Goal: Transaction & Acquisition: Purchase product/service

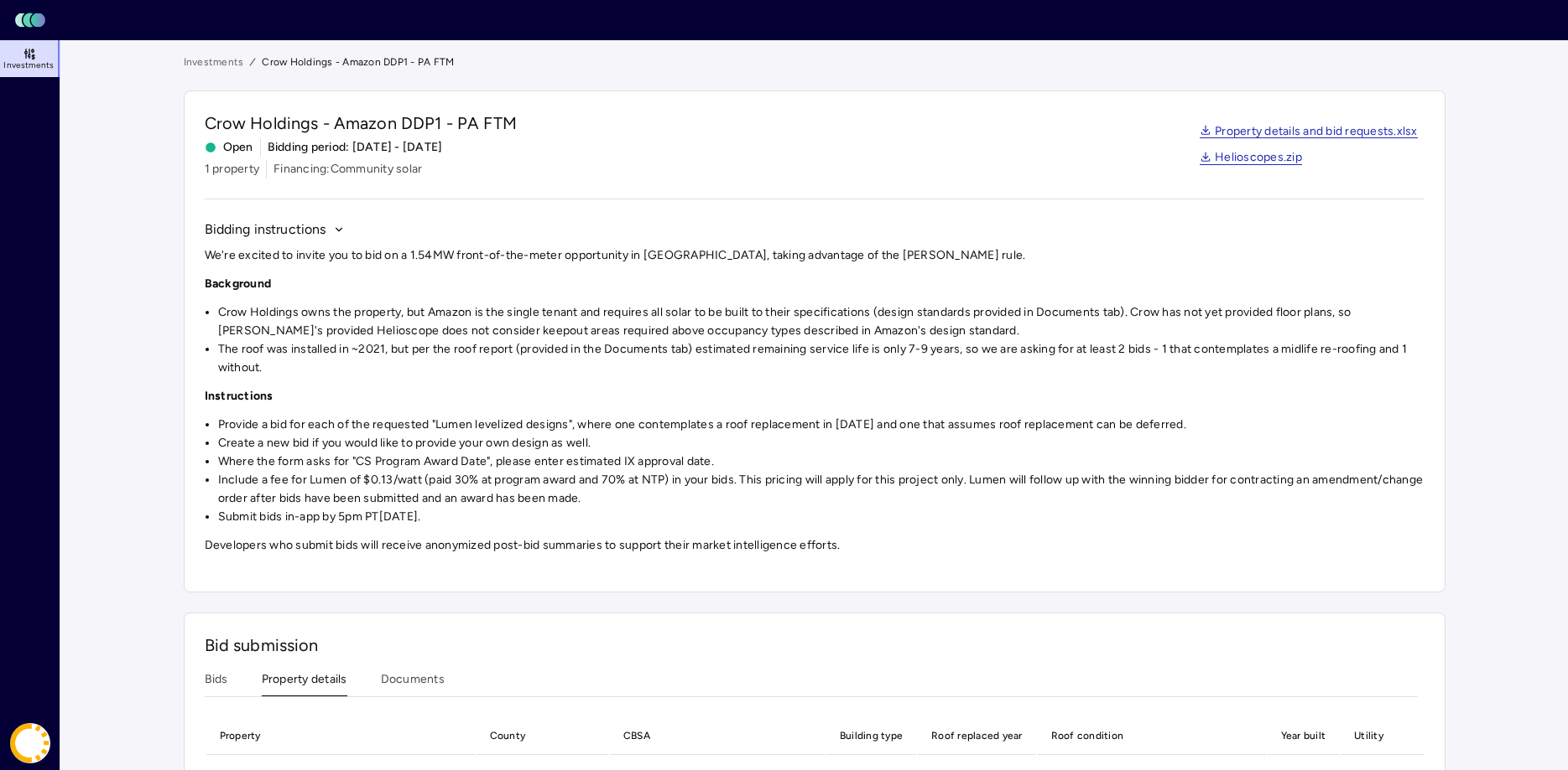
scroll to position [137, 0]
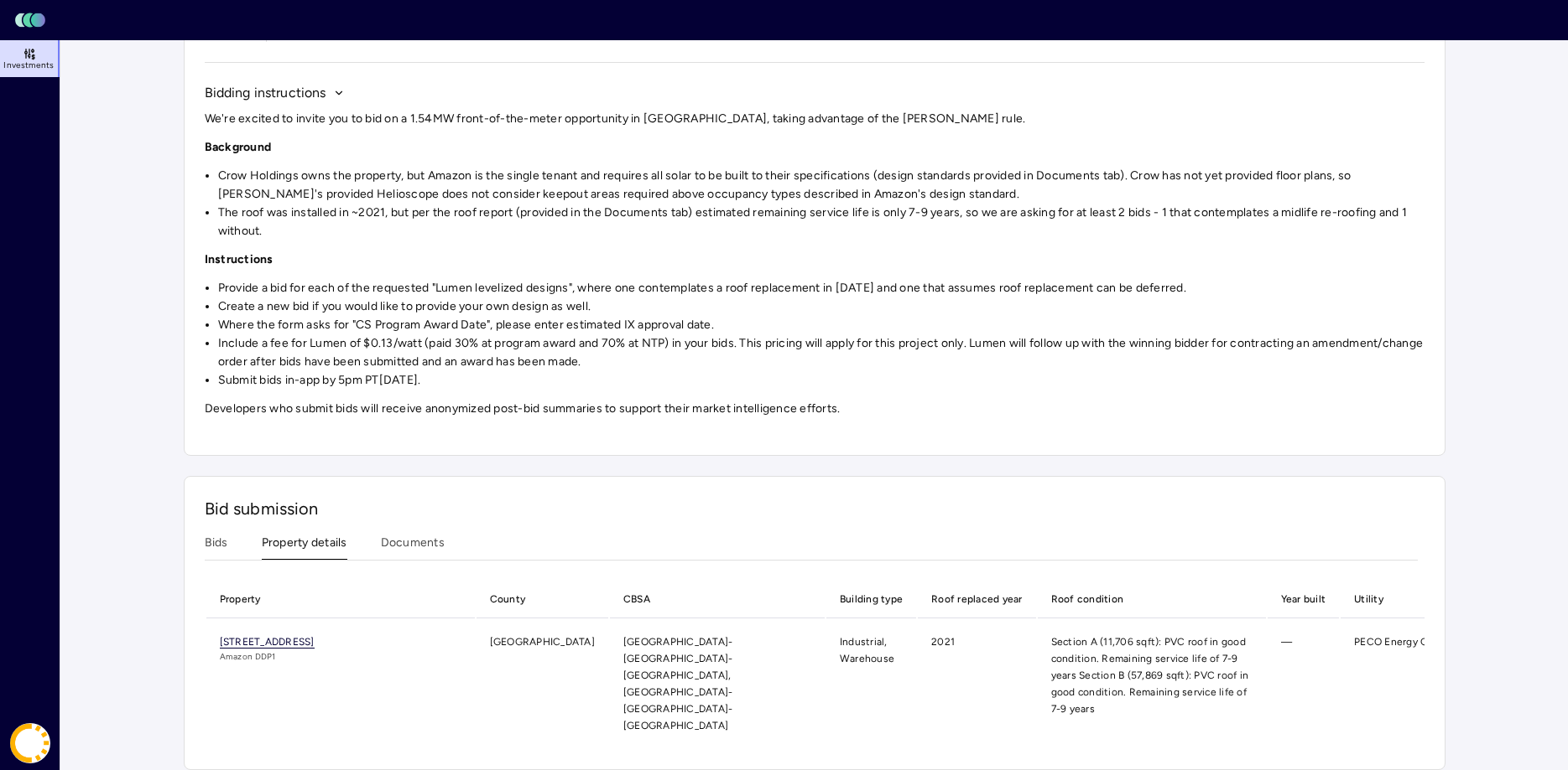
click at [315, 641] on span "[STREET_ADDRESS]" at bounding box center [267, 643] width 95 height 12
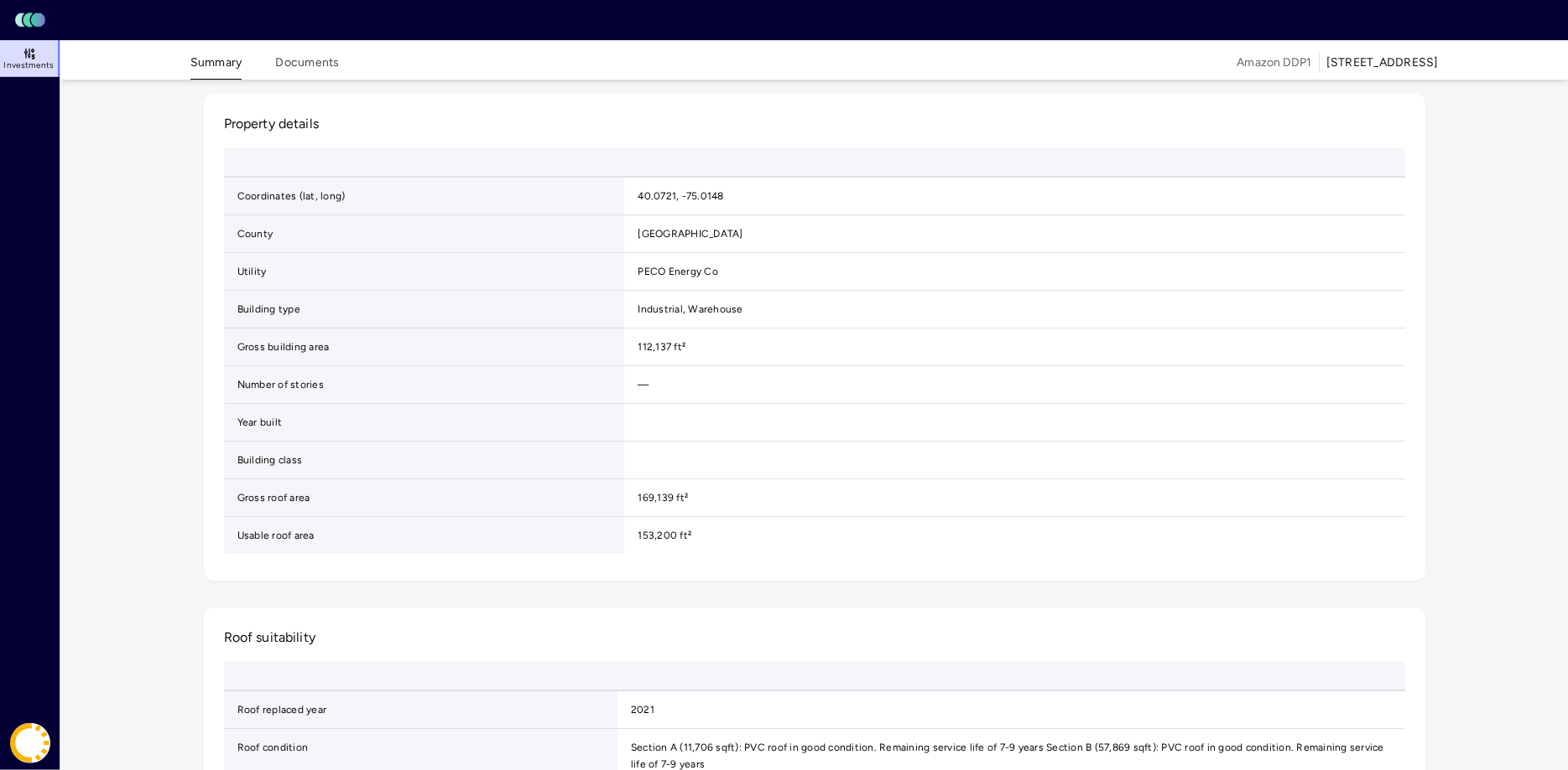
scroll to position [183, 0]
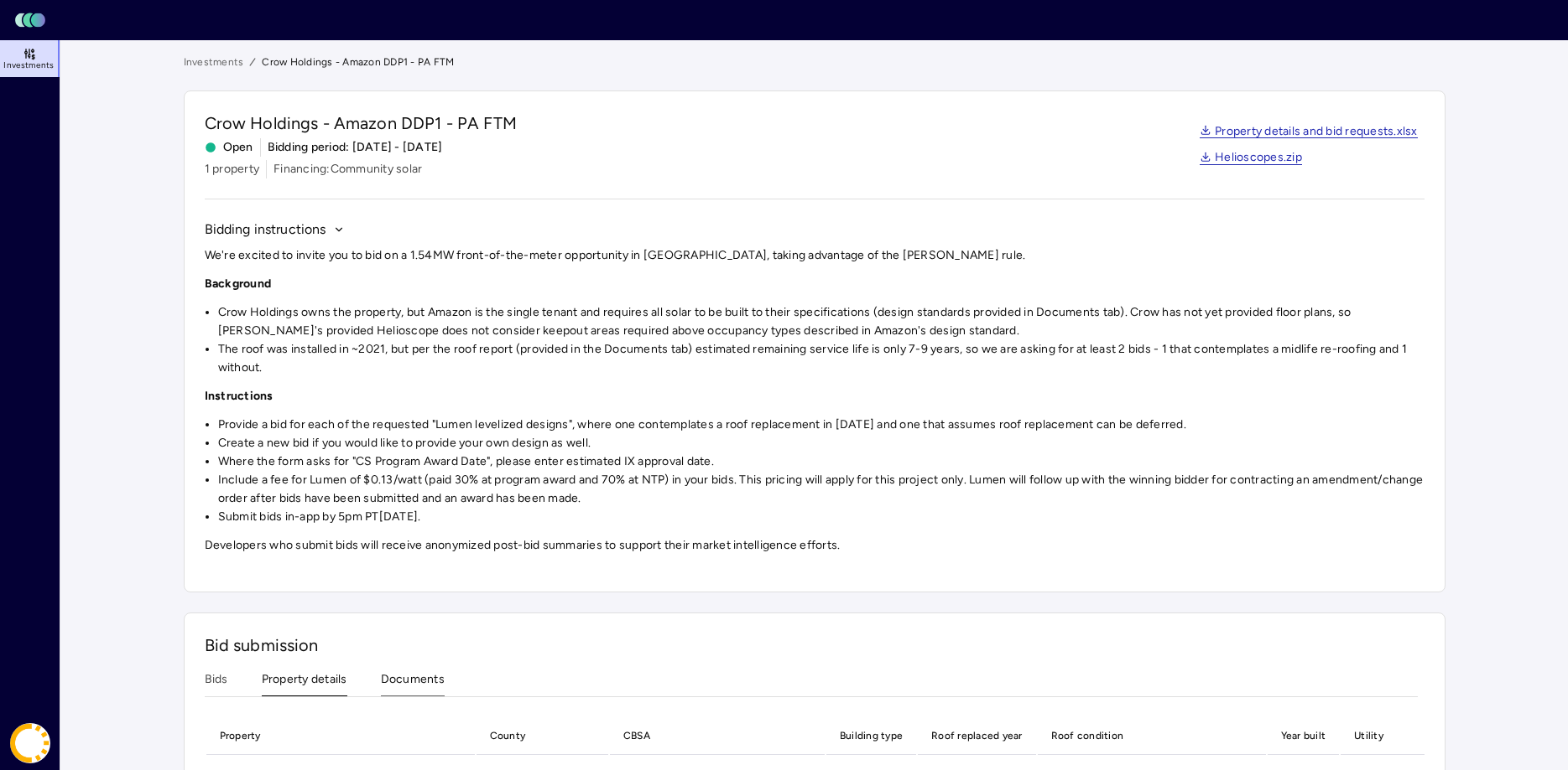
click at [441, 685] on button "Documents" at bounding box center [412, 684] width 64 height 26
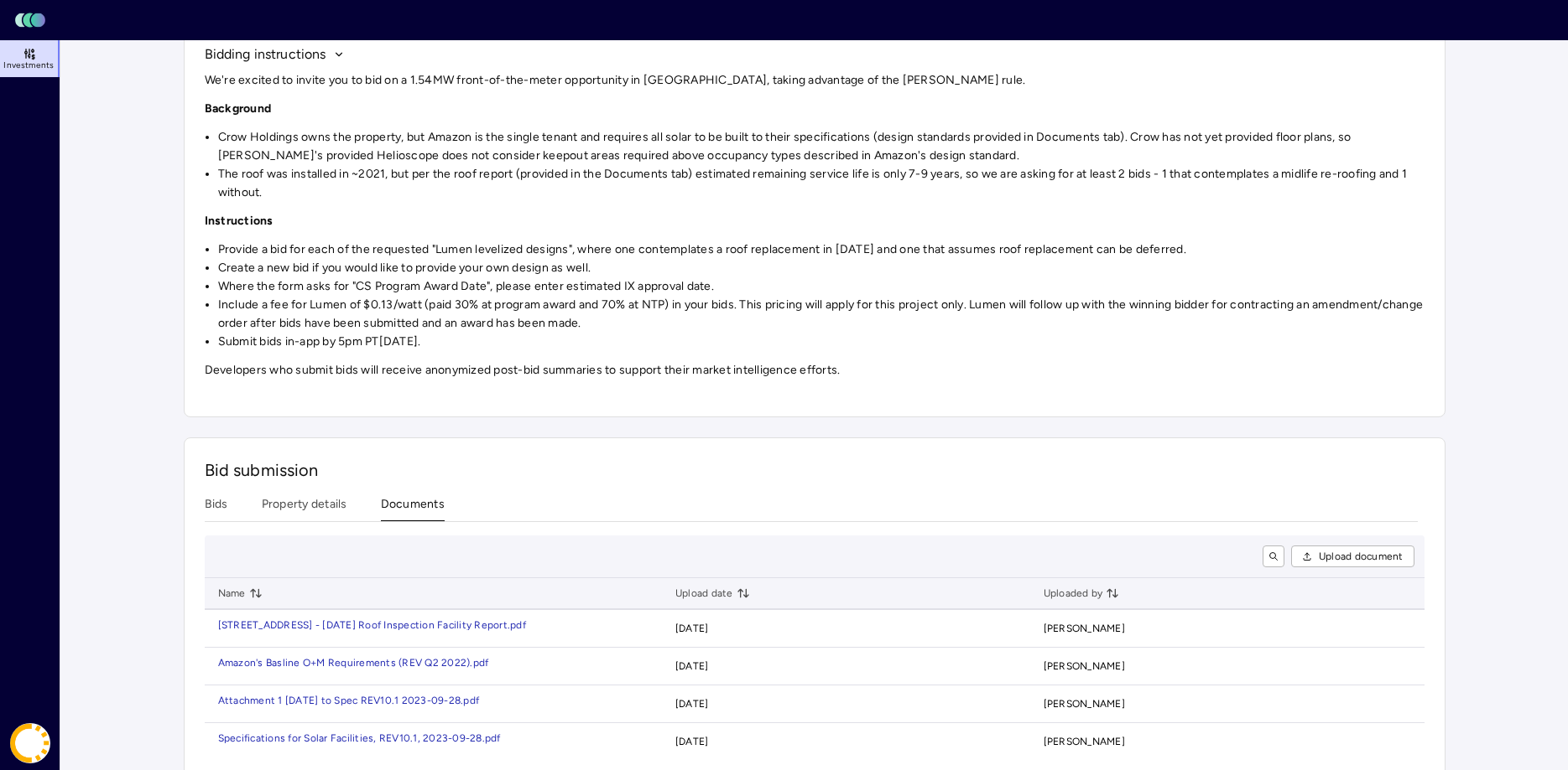
scroll to position [203, 0]
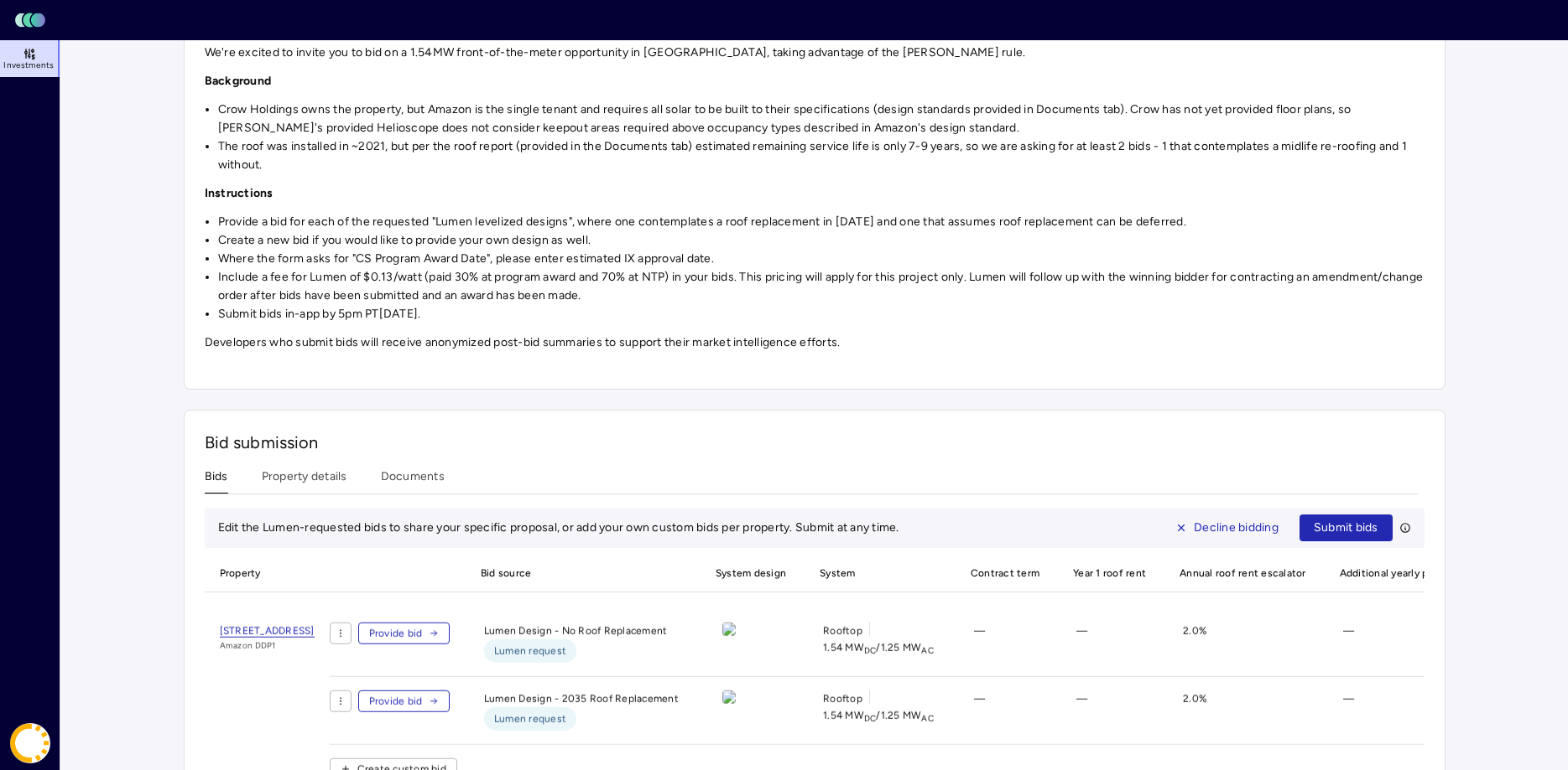
click at [206, 472] on button "Bids" at bounding box center [216, 480] width 24 height 26
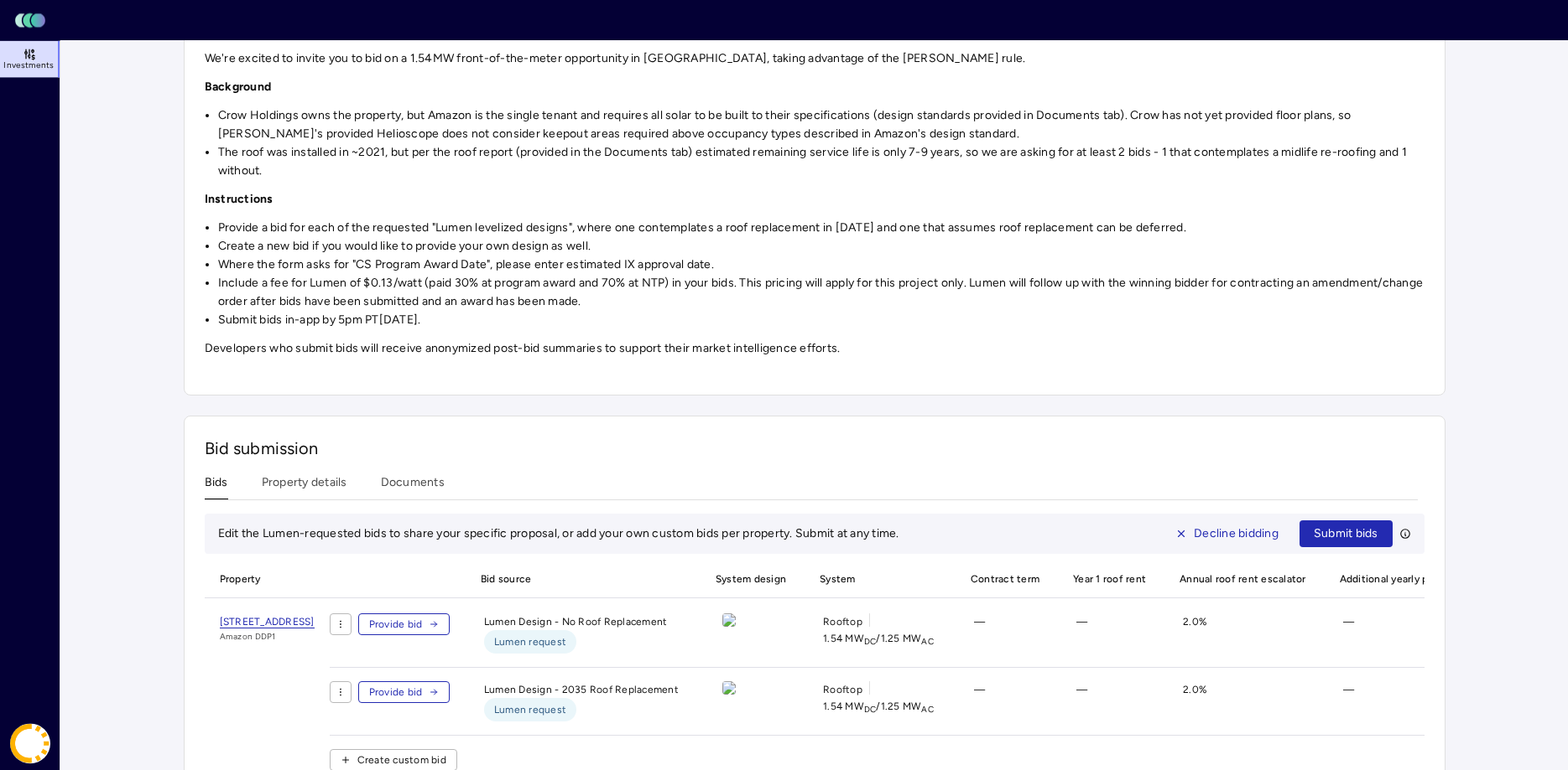
scroll to position [167, 0]
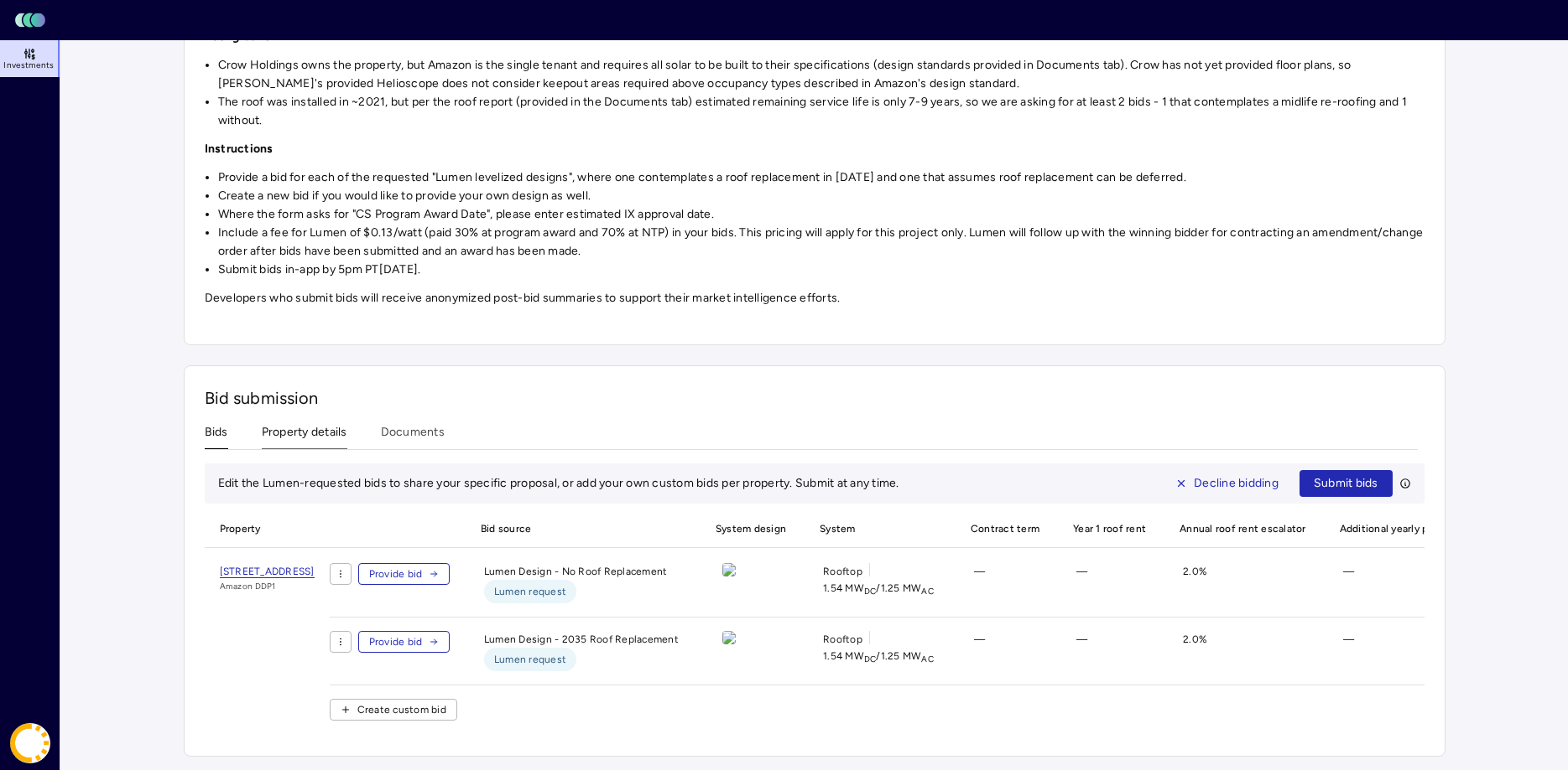
scroll to position [137, 0]
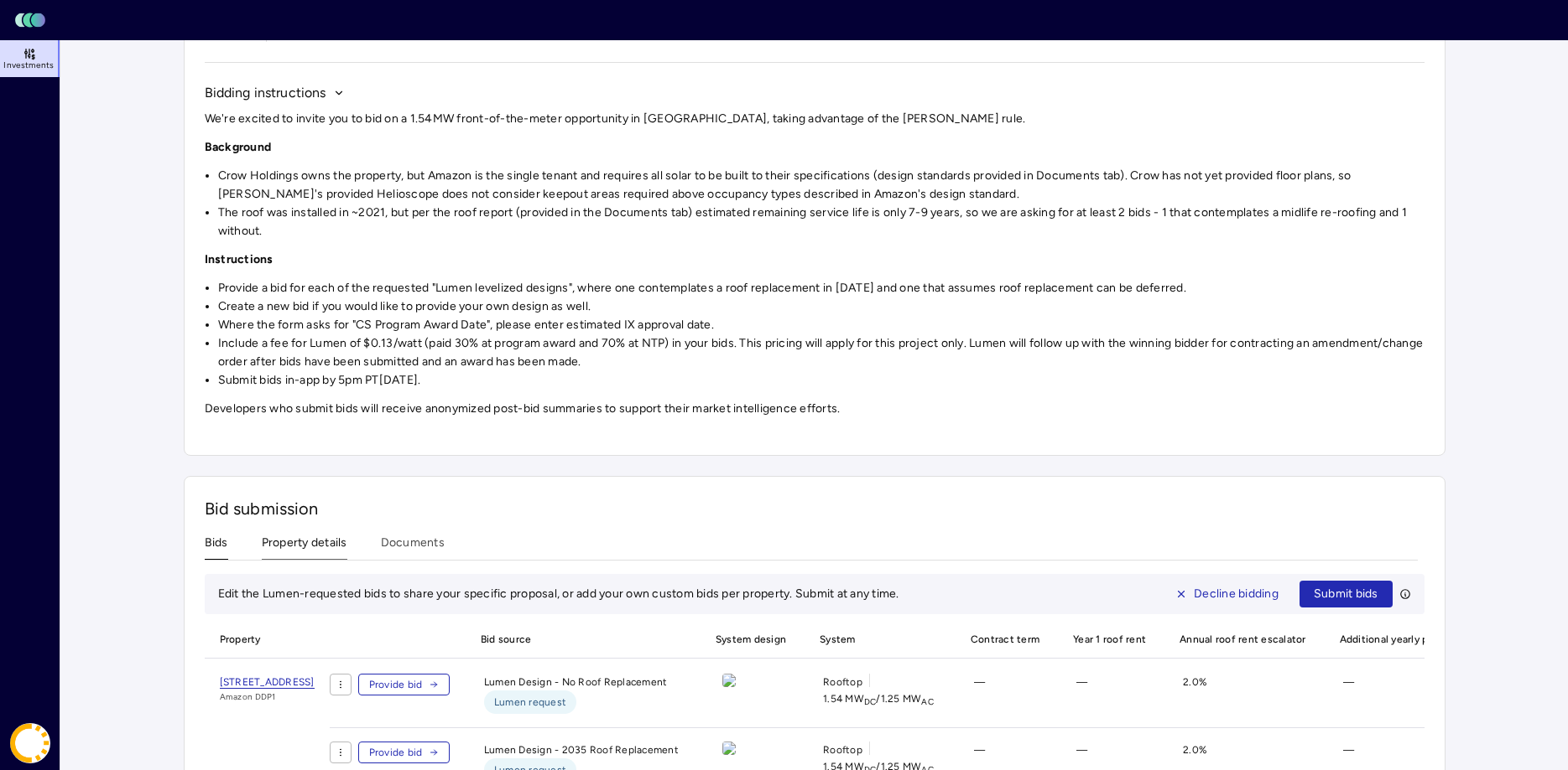
click at [317, 433] on div "Investments Crow Holdings - Amazon DDP1 - PA FTM Crow Holdings - Amazon DDP1 - …" at bounding box center [815, 392] width 1262 height 951
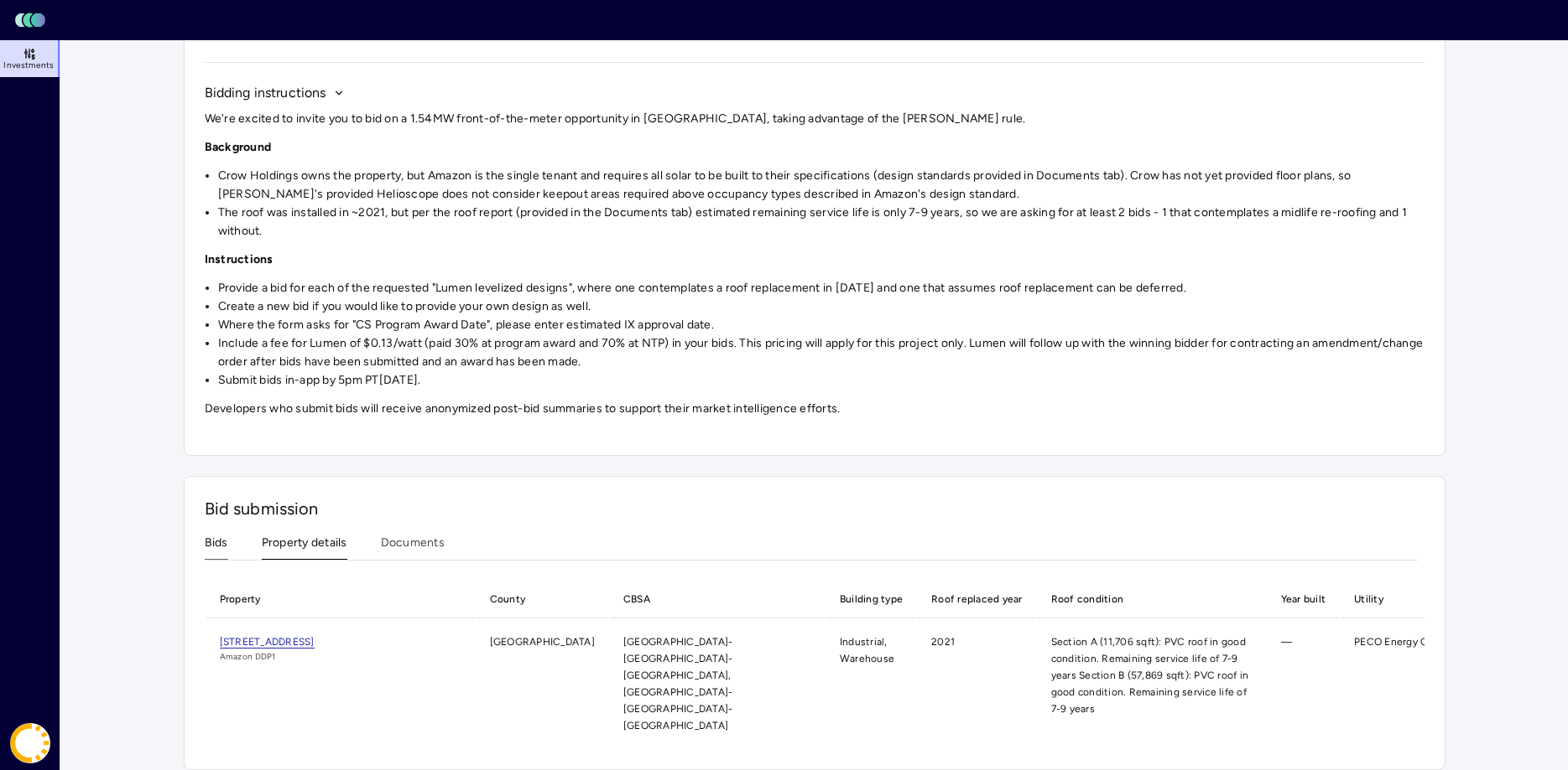
click at [211, 551] on button "Bids" at bounding box center [216, 547] width 24 height 26
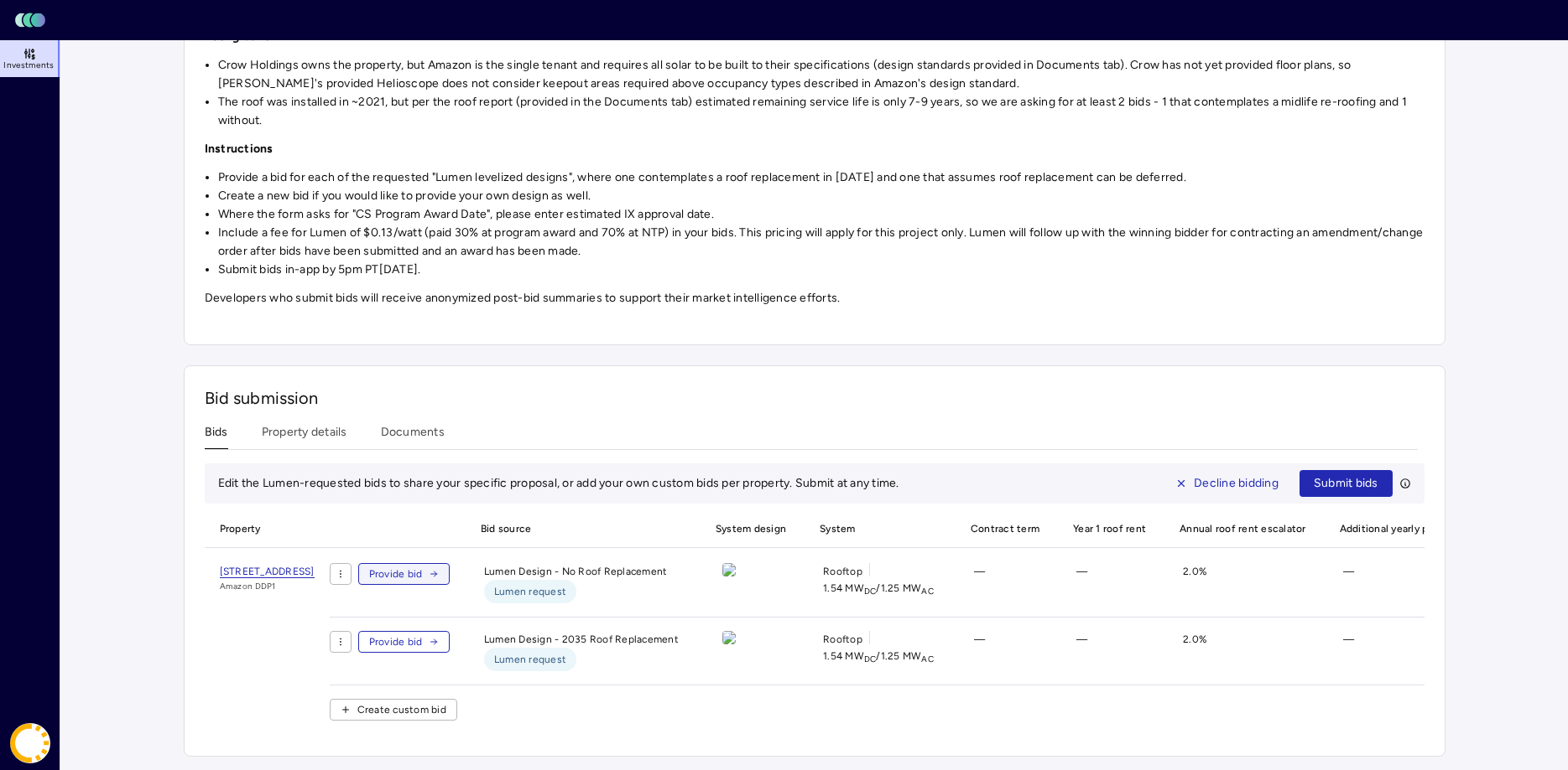
click at [423, 575] on span "Provide bid" at bounding box center [396, 574] width 54 height 17
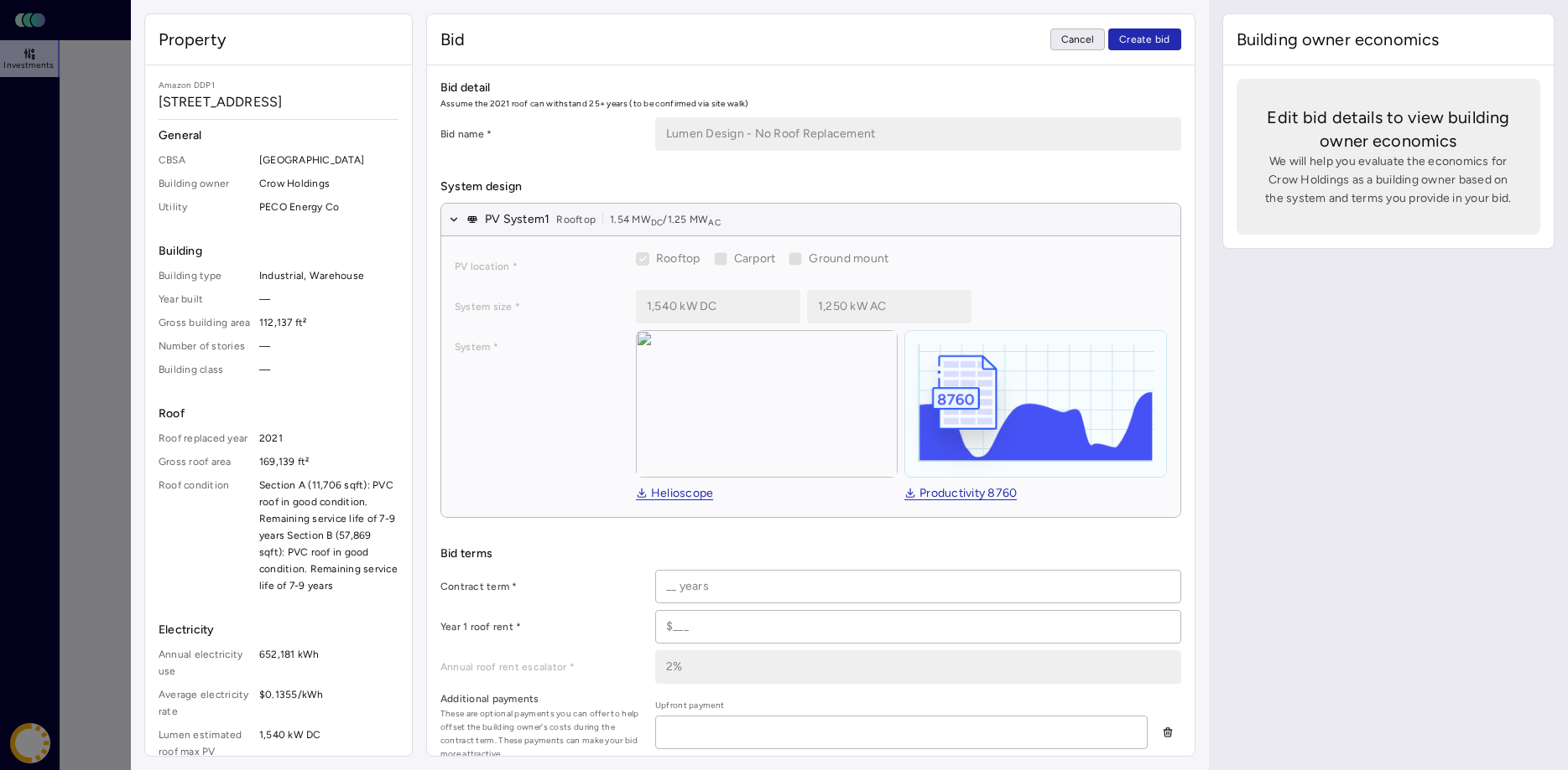
click at [1071, 39] on span "Cancel" at bounding box center [1078, 39] width 33 height 17
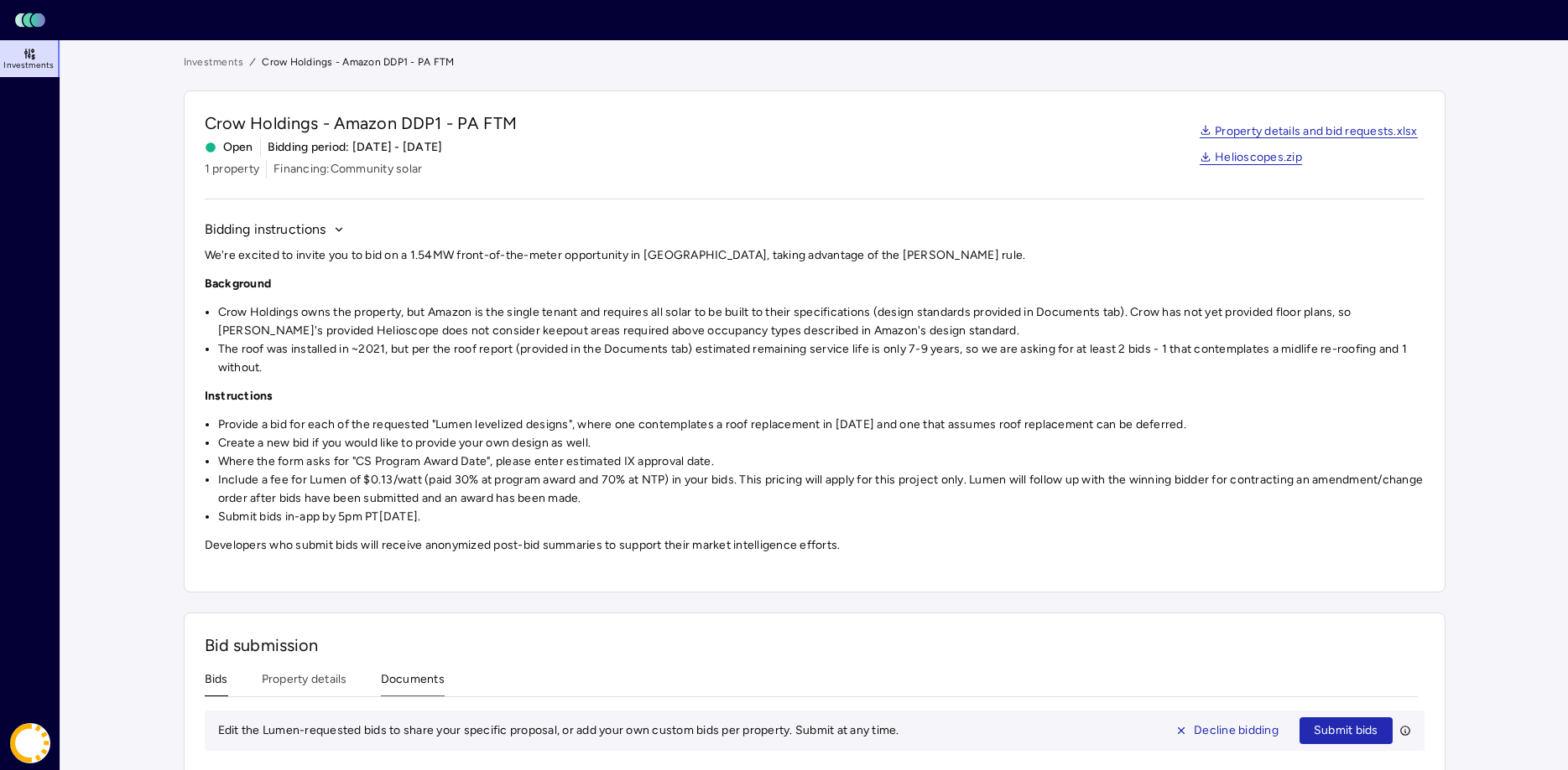
click at [427, 685] on button "Documents" at bounding box center [412, 684] width 64 height 26
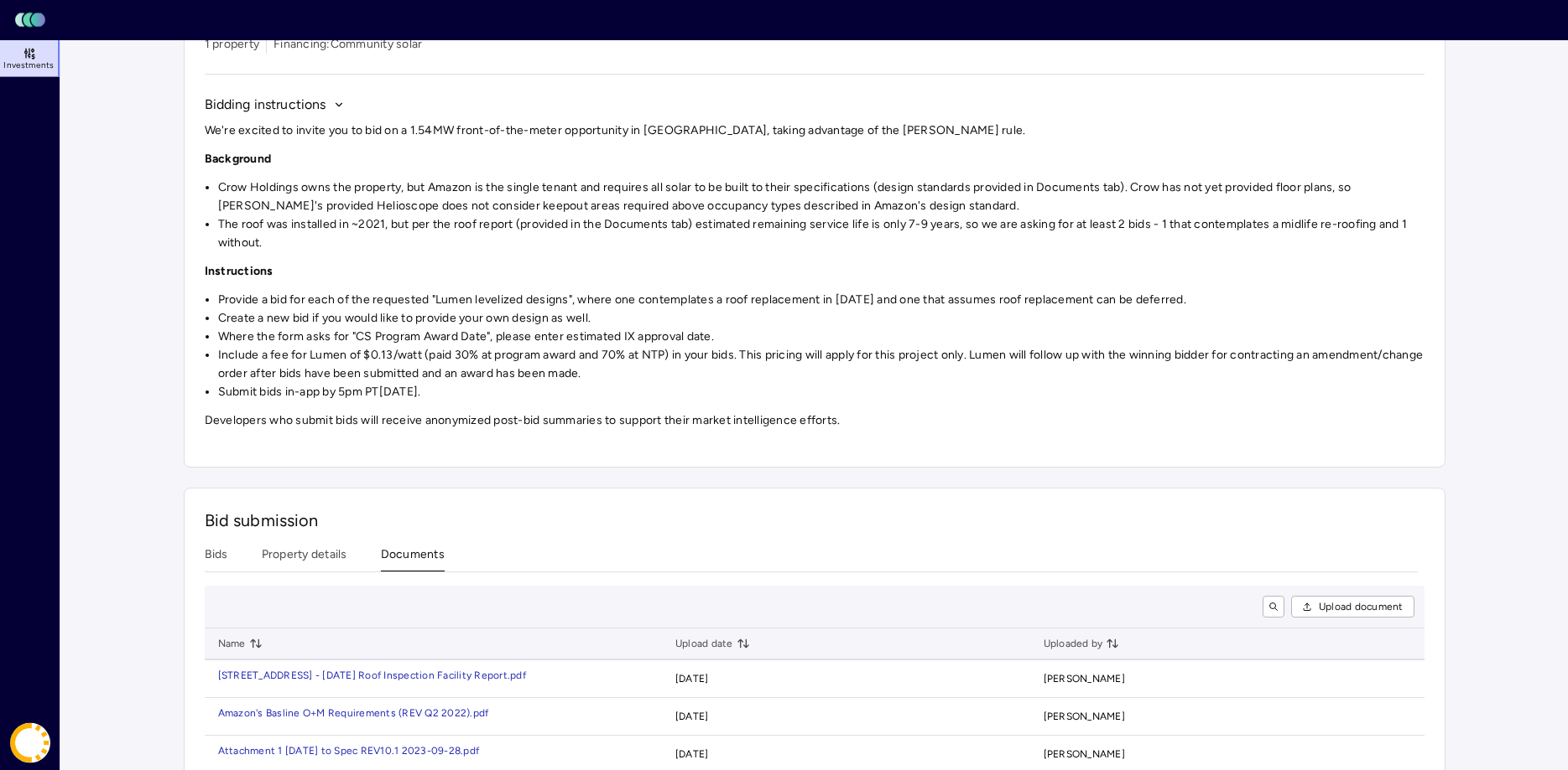
scroll to position [203, 0]
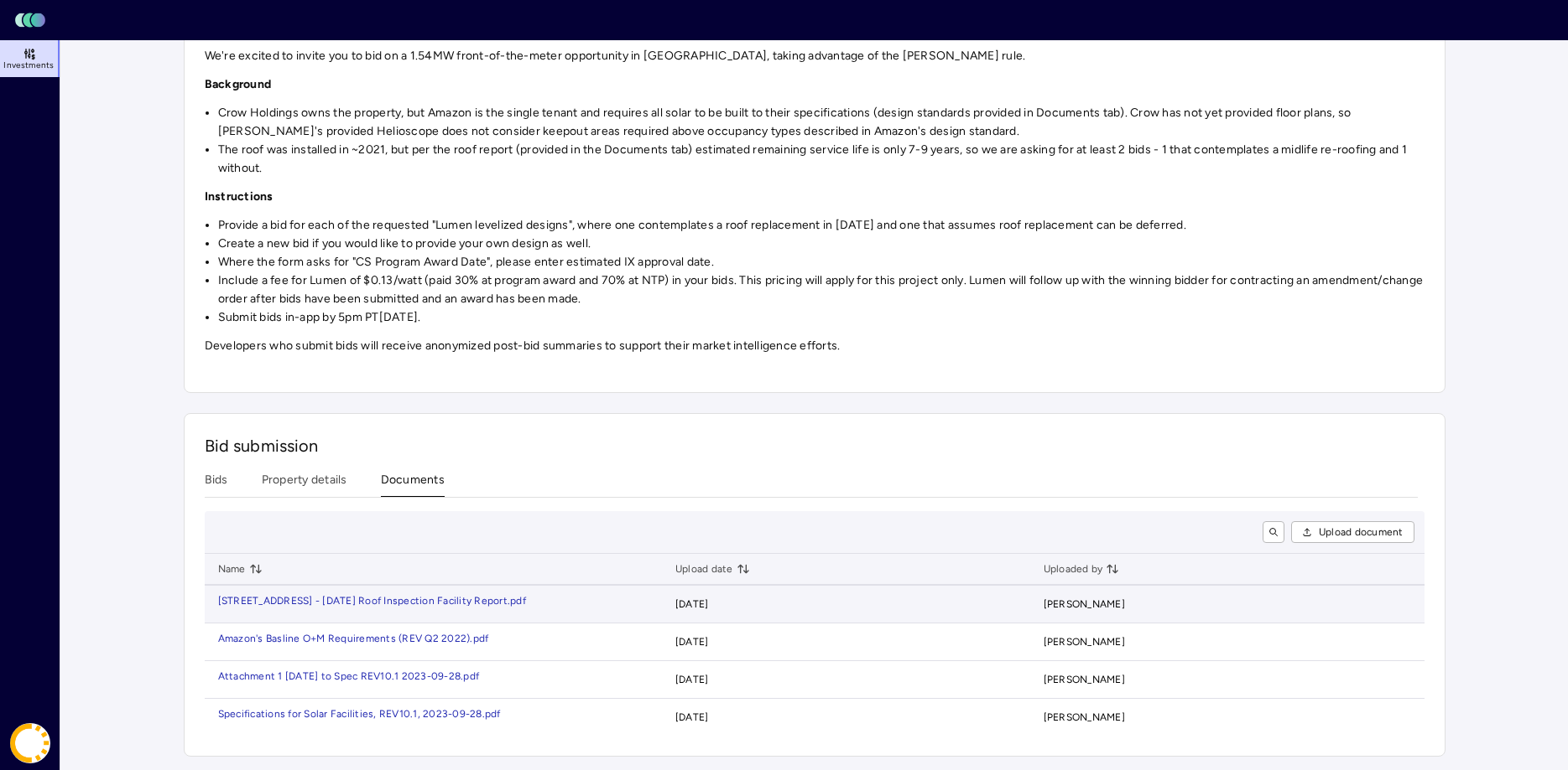
click at [382, 596] on td "[STREET_ADDRESS] - [DATE] Roof Inspection Facility Re port.pdf" at bounding box center [434, 604] width 457 height 37
click at [382, 602] on div "[STREET_ADDRESS] - [DATE] Roof Inspection Facility Re" at bounding box center [353, 602] width 270 height 10
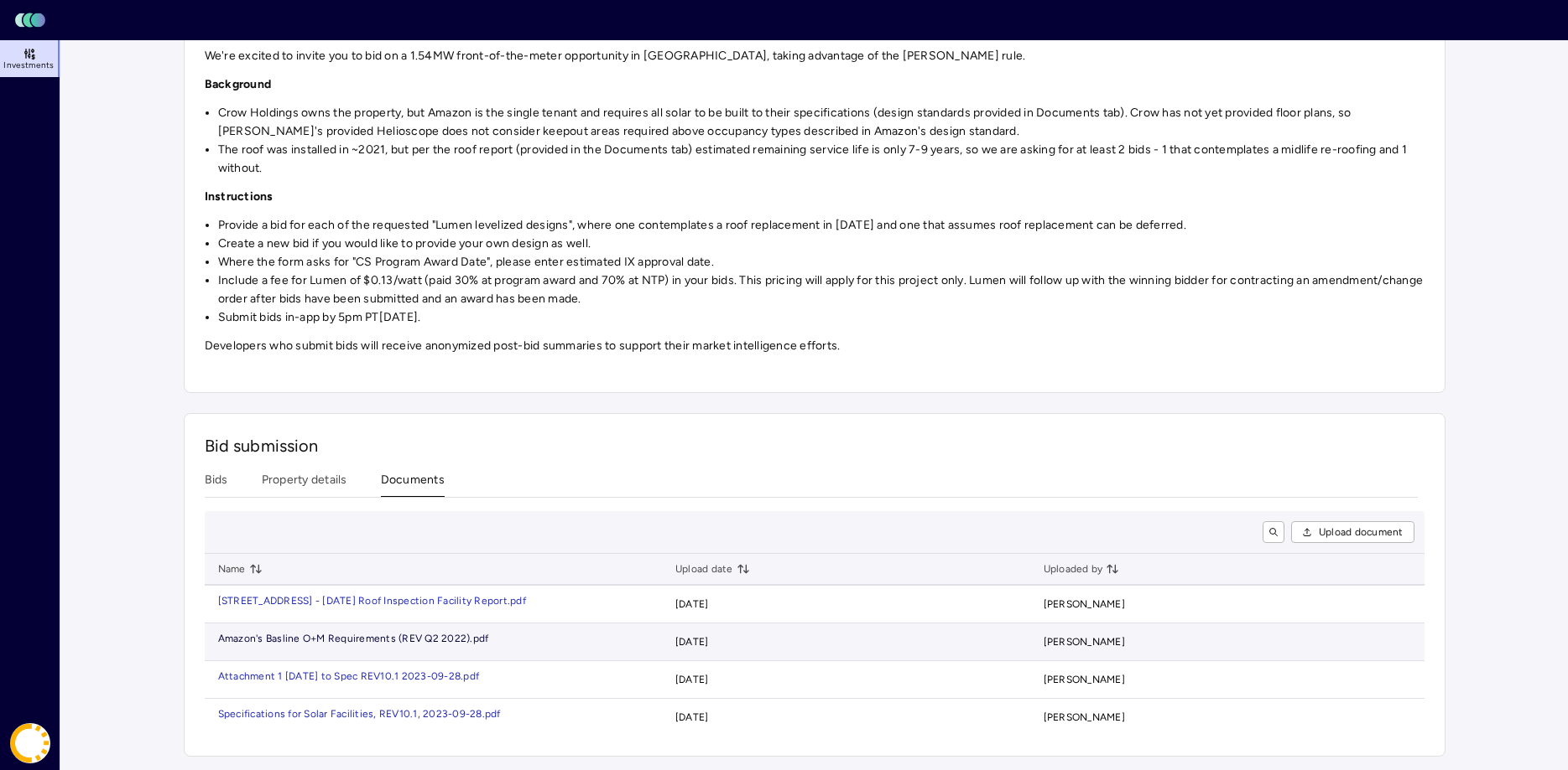
click at [355, 639] on div "Amazon's Basline O+M Requirements (REV Q2 2" at bounding box center [332, 639] width 229 height 10
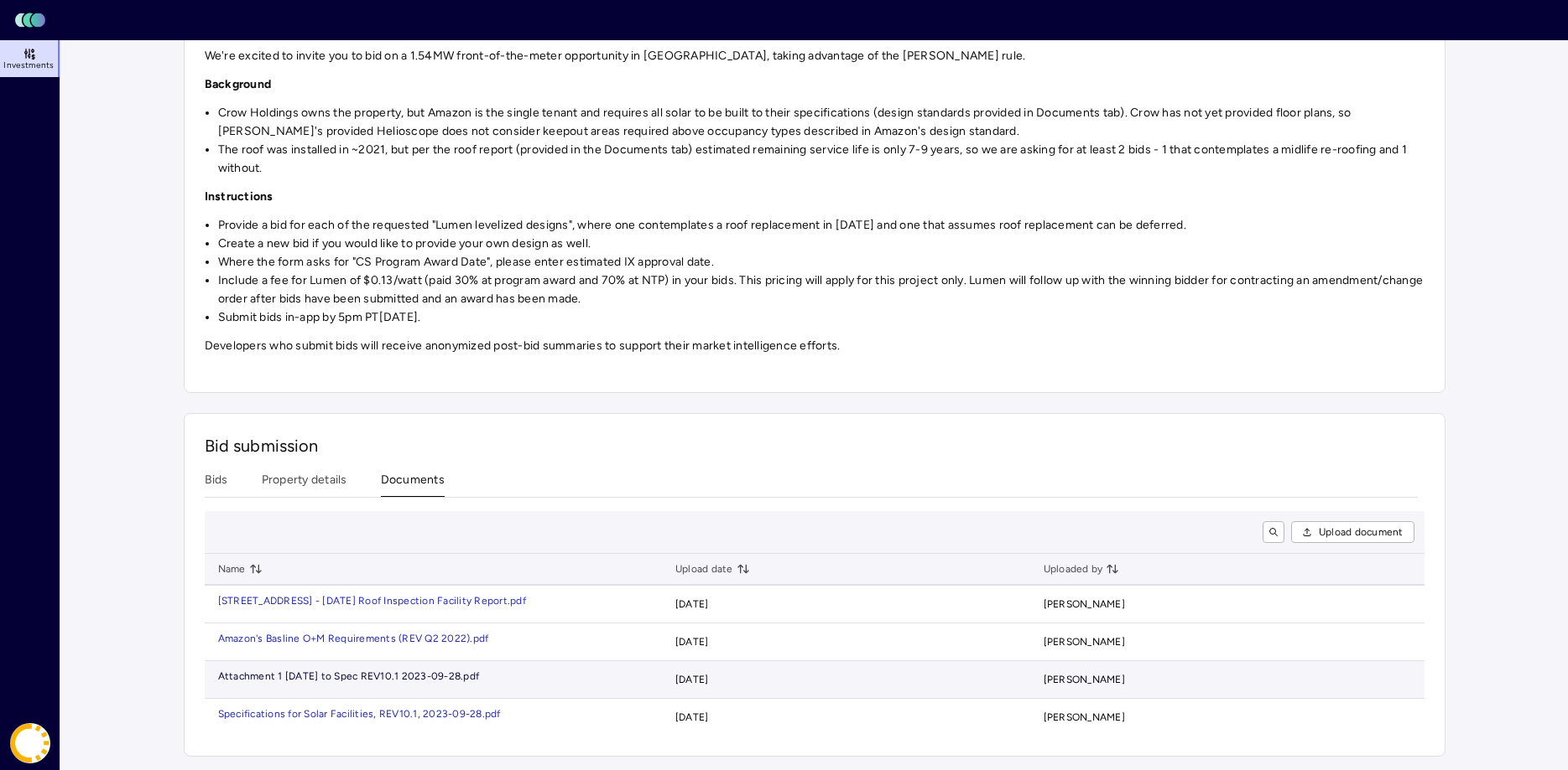
click at [354, 678] on div "Attachment 1 [DATE] to Spec REV10.1 2023-0" at bounding box center [328, 677] width 221 height 10
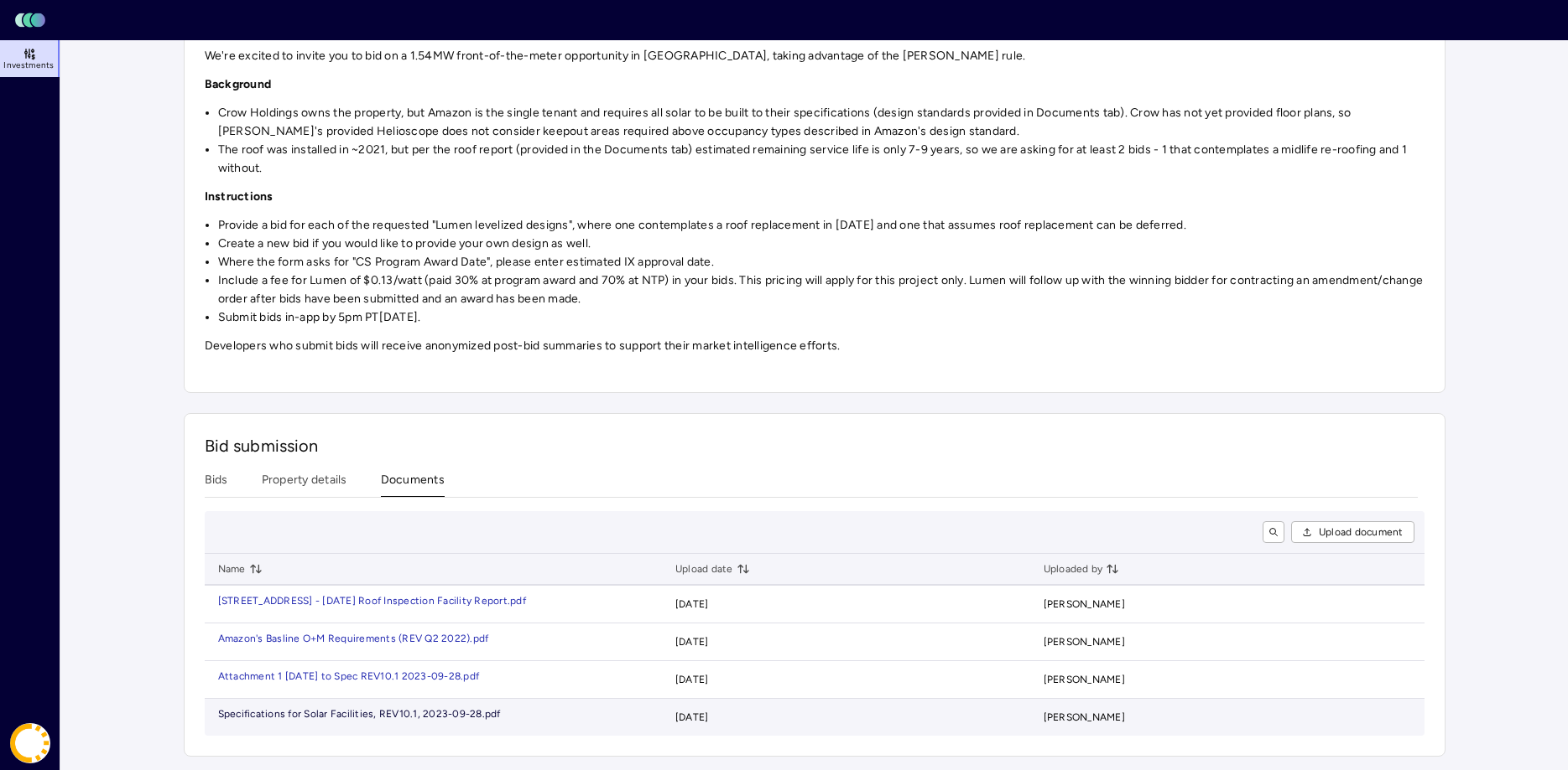
click at [352, 716] on div "Specifications for Solar Facilities, REV10.1, 2023-0" at bounding box center [339, 714] width 242 height 10
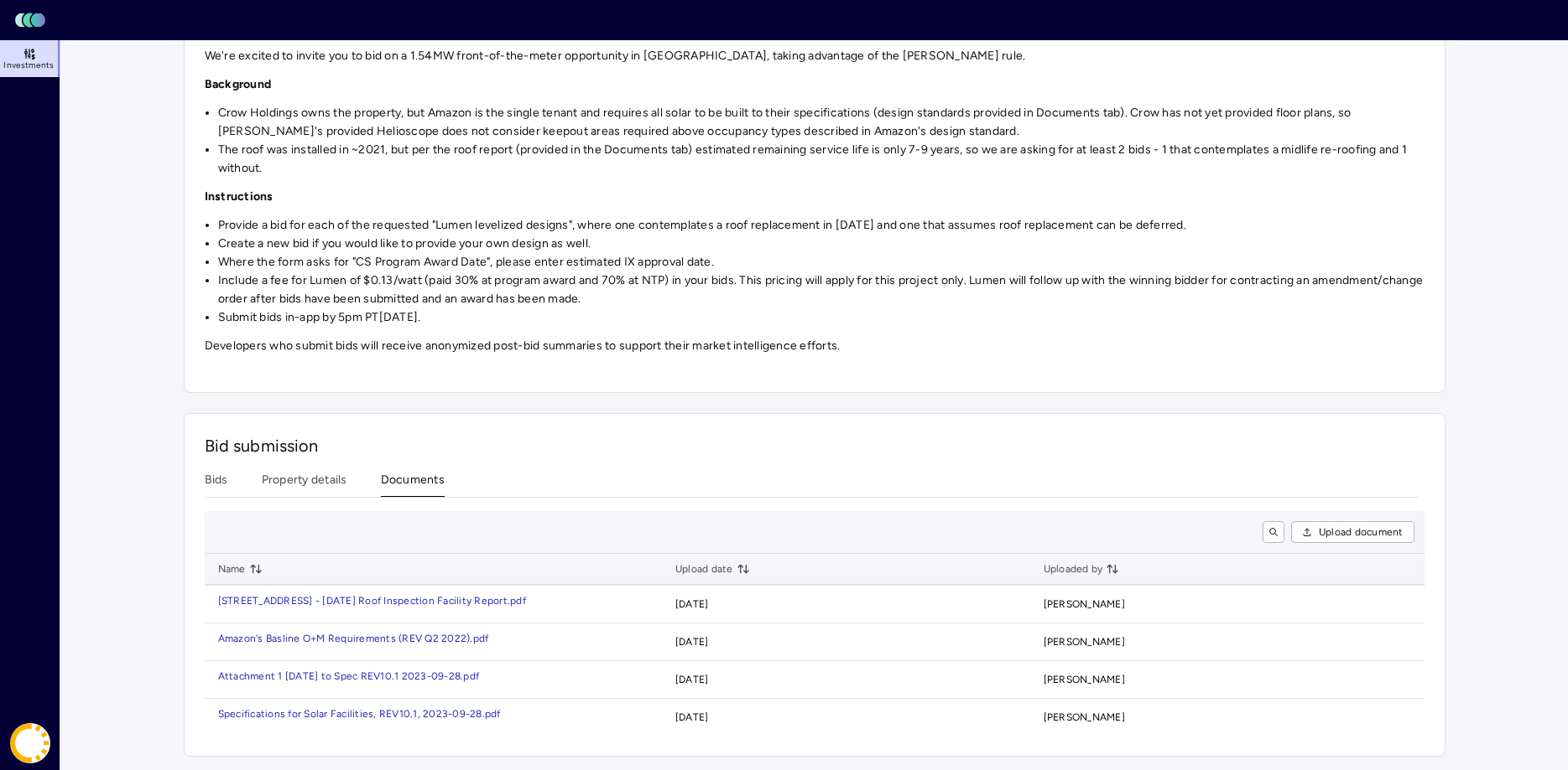
click at [137, 365] on main "Investments Crow Holdings - Amazon DDP1 - PA FTM Crow Holdings - Amazon DDP1 - …" at bounding box center [814, 305] width 1508 height 930
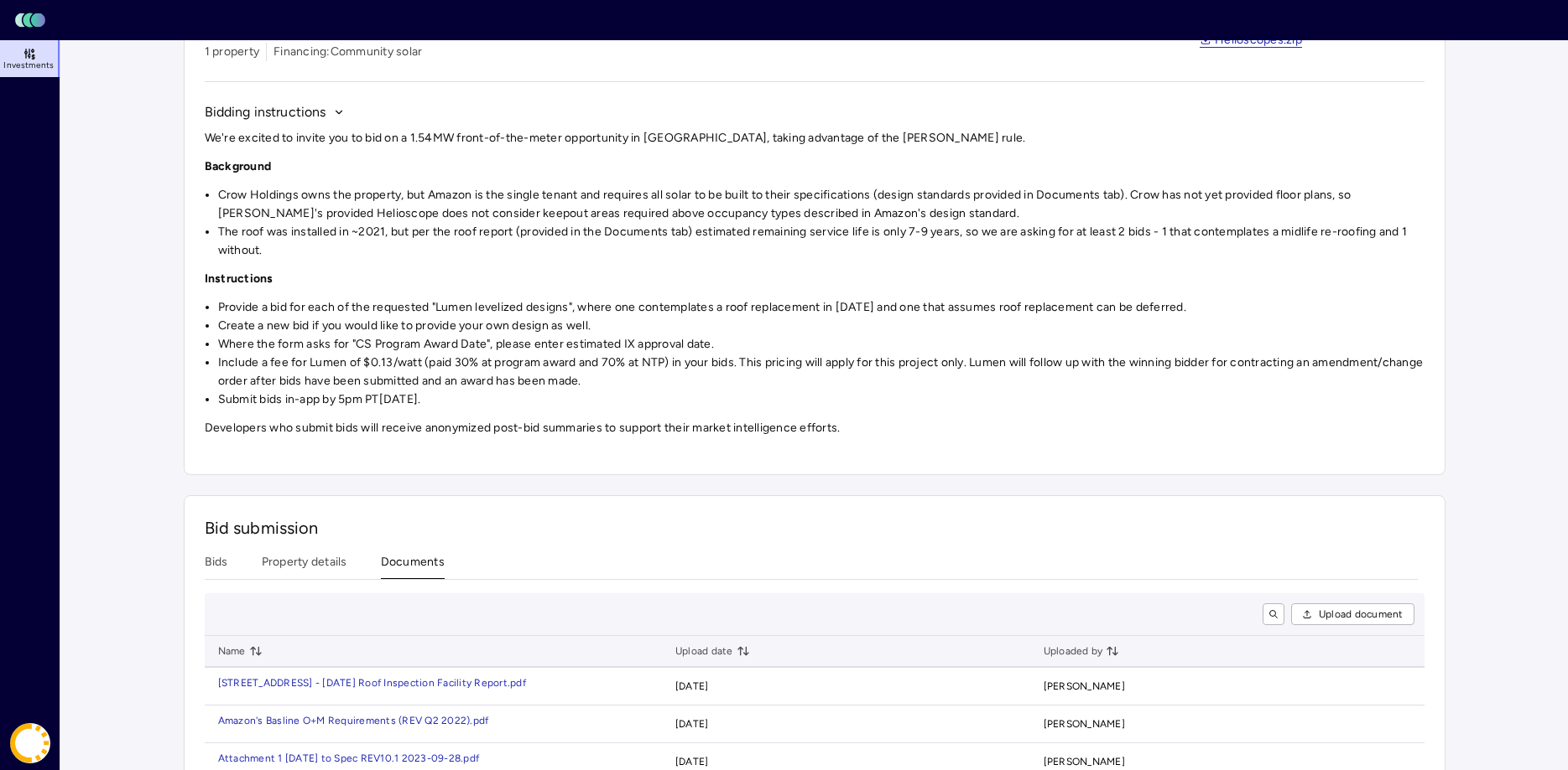
scroll to position [0, 0]
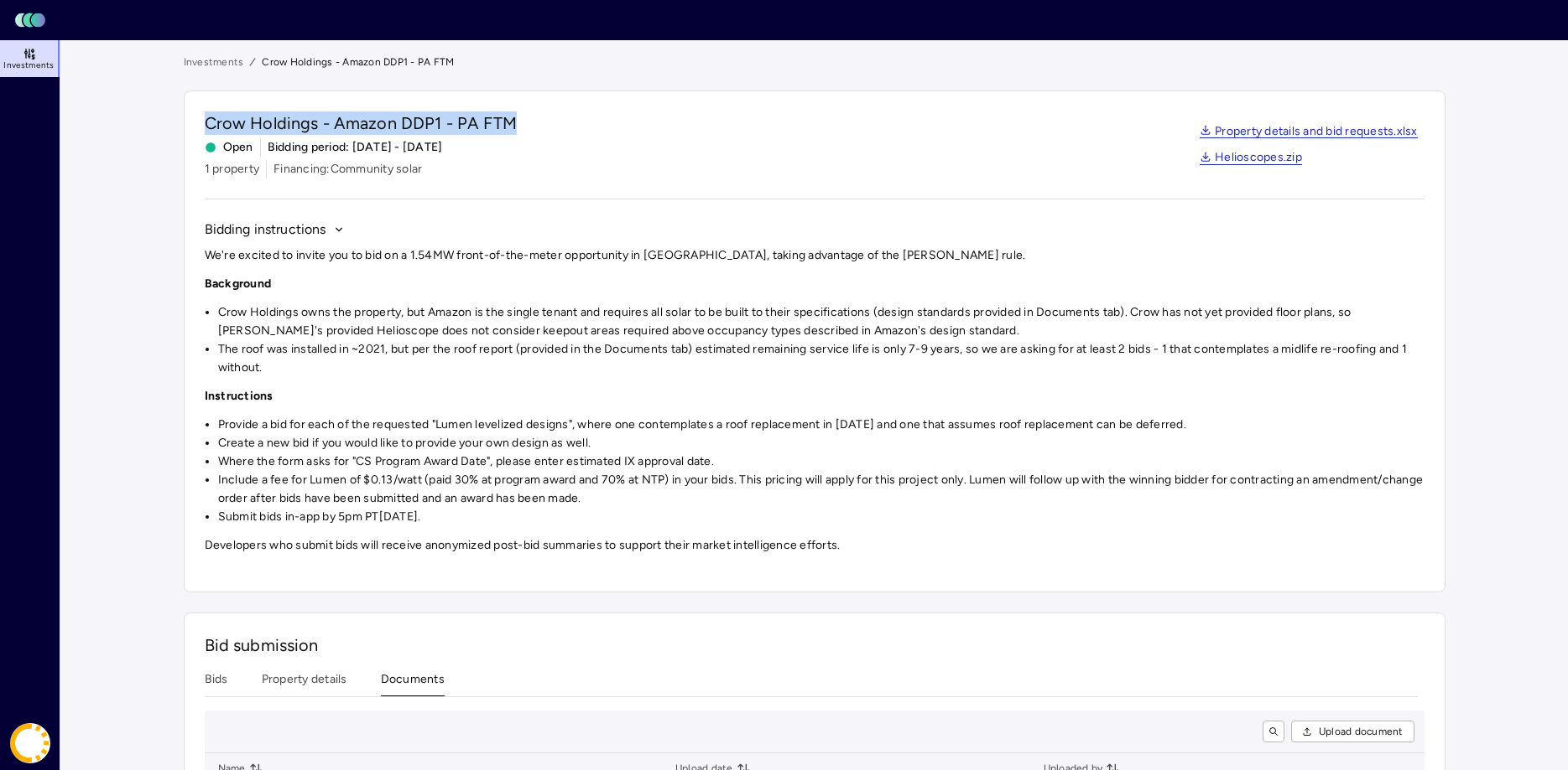
drag, startPoint x: 204, startPoint y: 120, endPoint x: 529, endPoint y: 119, distance: 325.0
click at [529, 119] on div "Crow Holdings - Amazon DDP1 - PA FTM Open Bidding period: [DATE] - [DATE] 1 pro…" at bounding box center [815, 342] width 1262 height 502
copy span "Crow Holdings - Amazon DDP1 - PA FTM"
